Goal: Information Seeking & Learning: Learn about a topic

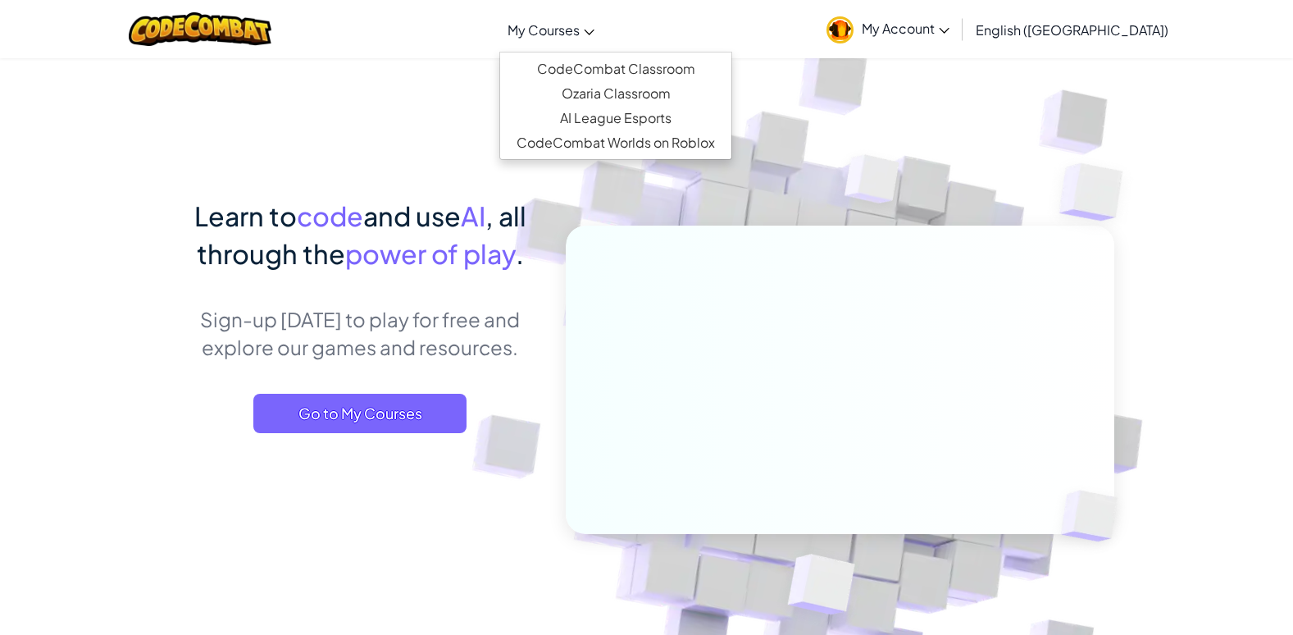
click at [580, 35] on span "My Courses" at bounding box center [544, 29] width 72 height 17
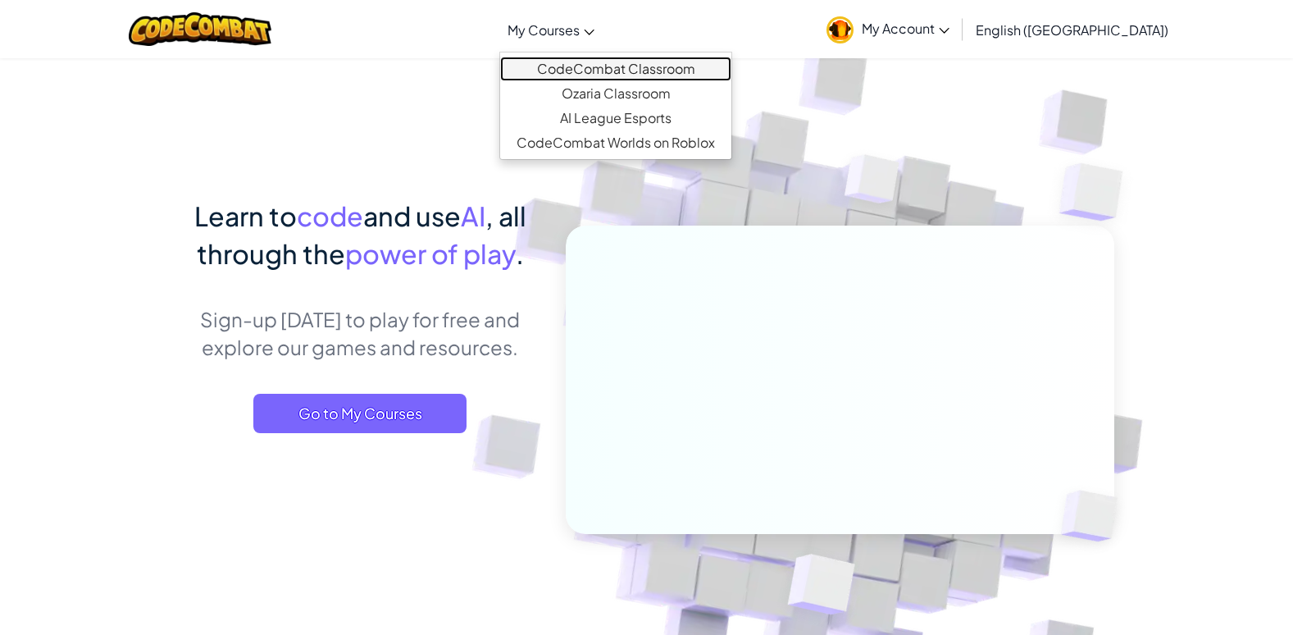
click at [608, 59] on link "CodeCombat Classroom" at bounding box center [615, 69] width 231 height 25
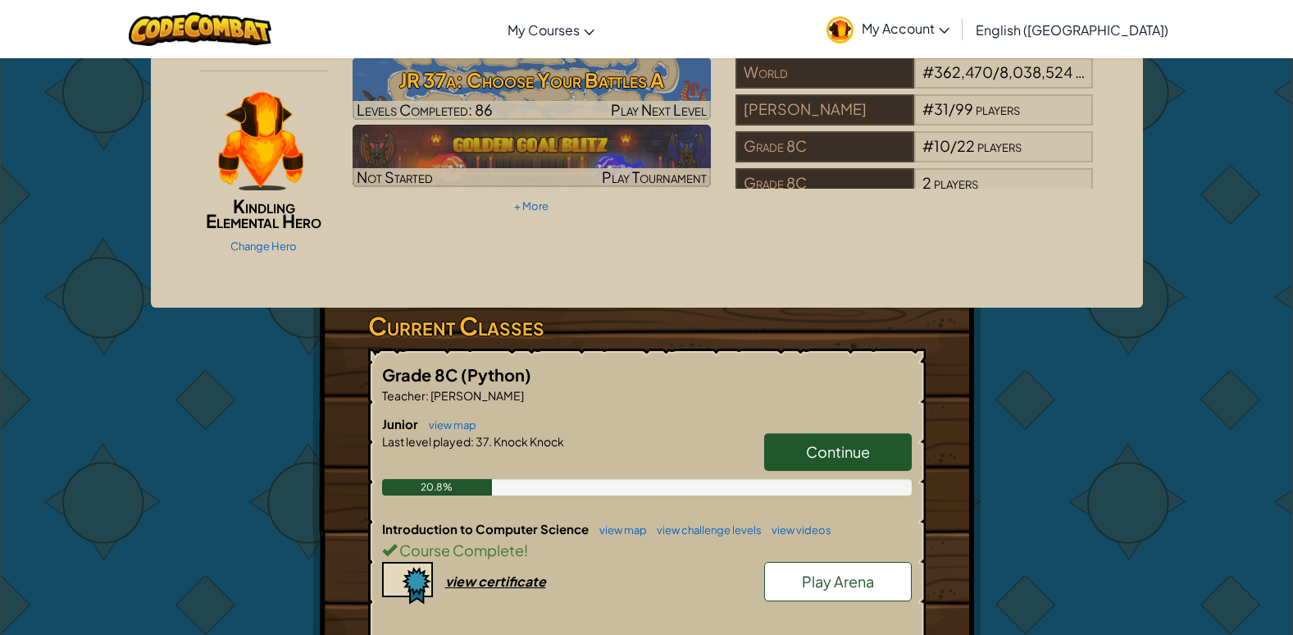
scroll to position [164, 0]
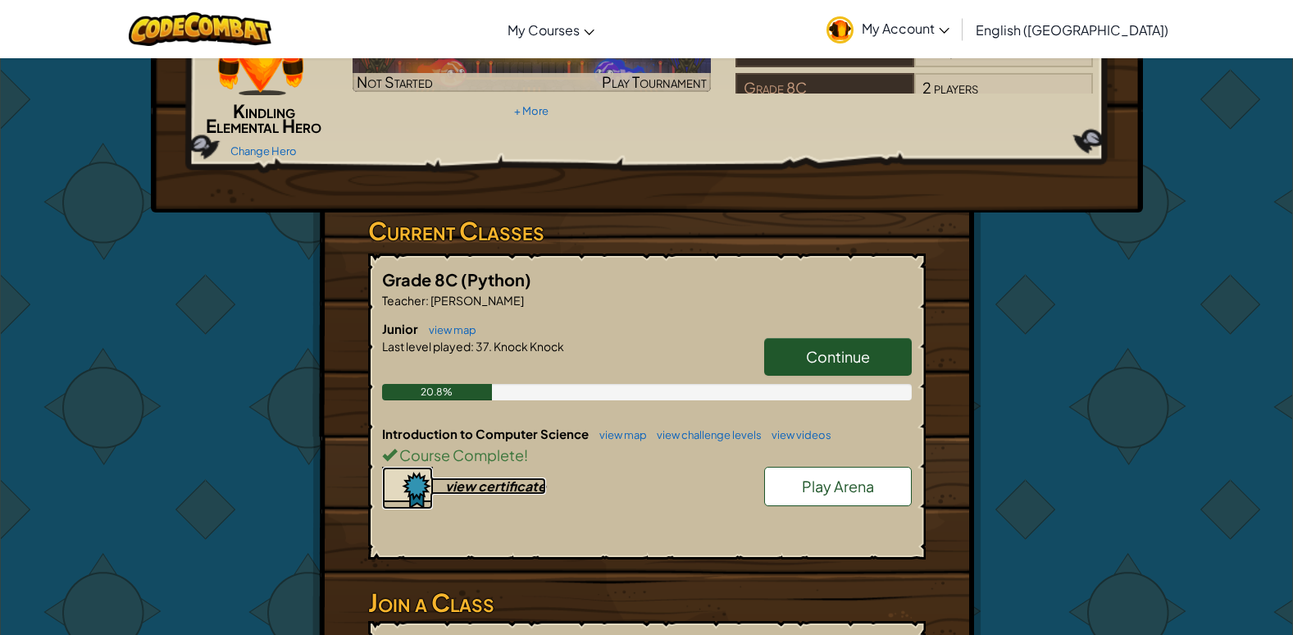
click at [480, 488] on div "view certificate" at bounding box center [495, 485] width 101 height 17
click at [841, 348] on span "Continue" at bounding box center [838, 356] width 64 height 19
